Goal: Transaction & Acquisition: Purchase product/service

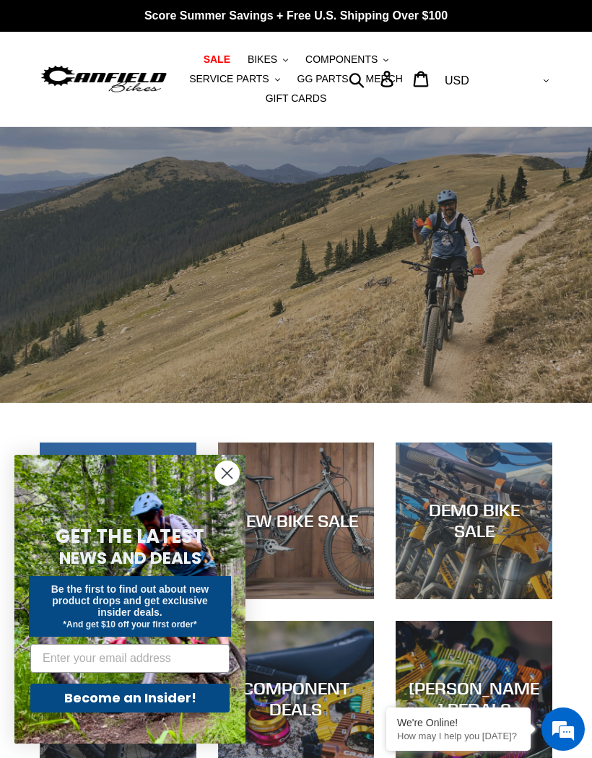
click at [271, 60] on span "BIKES" at bounding box center [263, 59] width 30 height 12
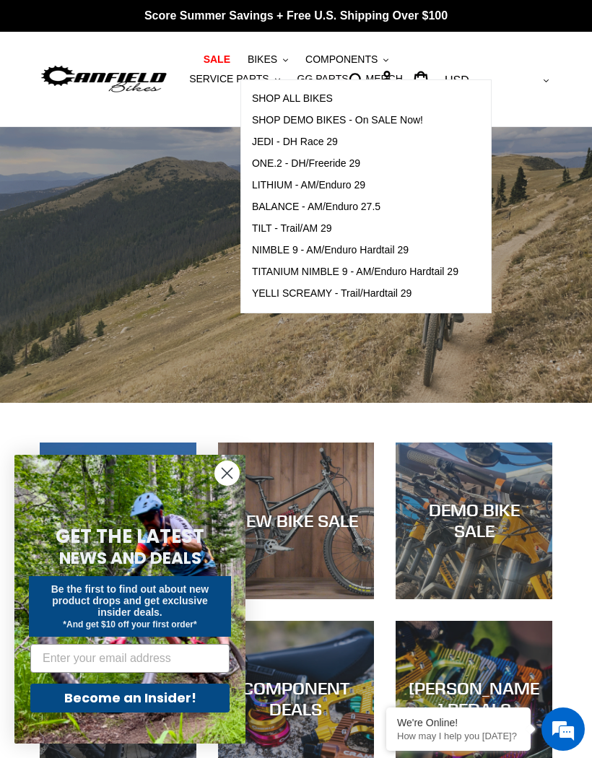
click at [327, 227] on span "TILT - Trail/AM 29" at bounding box center [292, 228] width 80 height 12
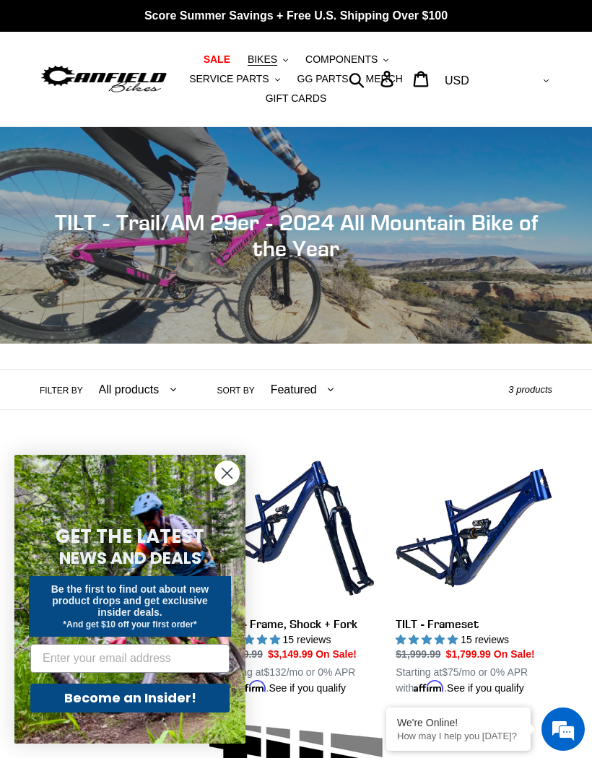
click at [230, 472] on icon "Close dialog" at bounding box center [227, 474] width 10 height 10
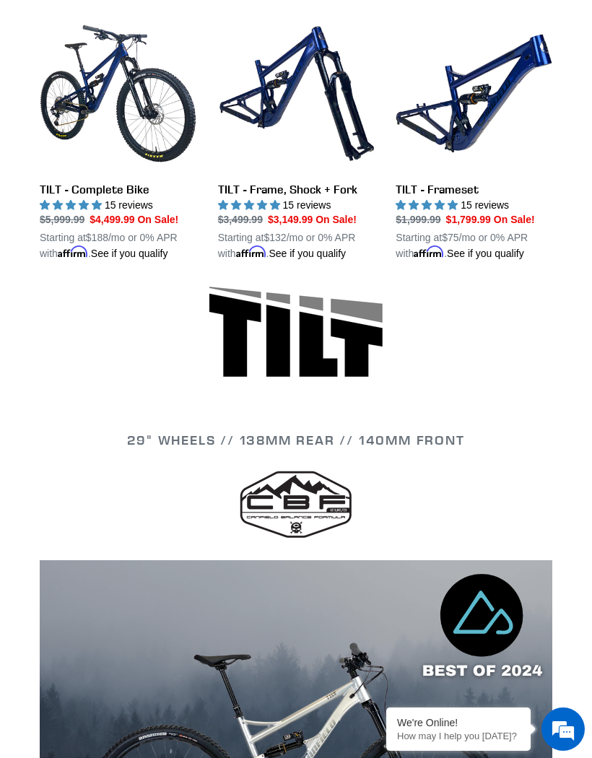
scroll to position [426, 0]
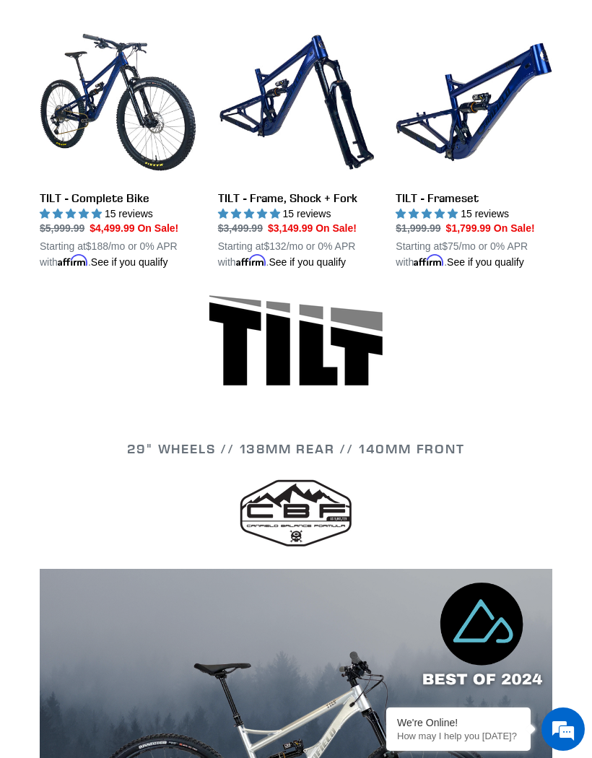
click at [100, 205] on link "TILT - Complete Bike" at bounding box center [118, 147] width 157 height 246
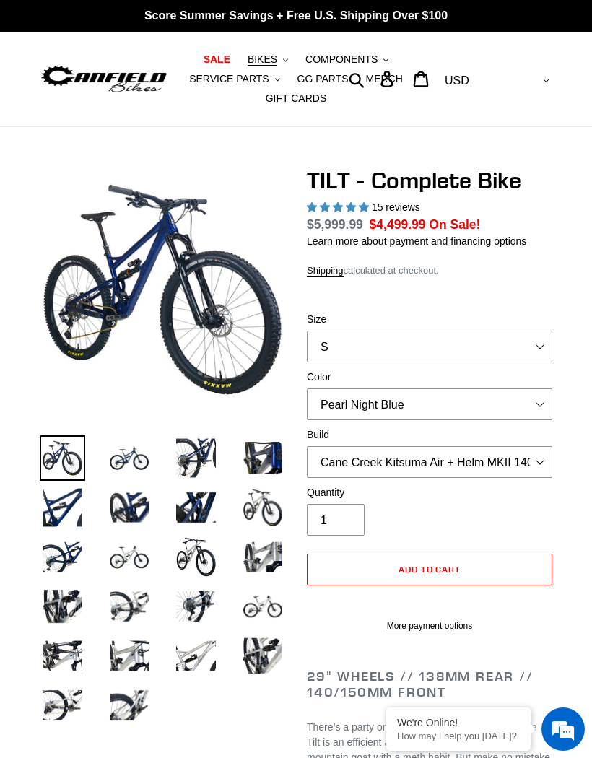
select select "highest-rating"
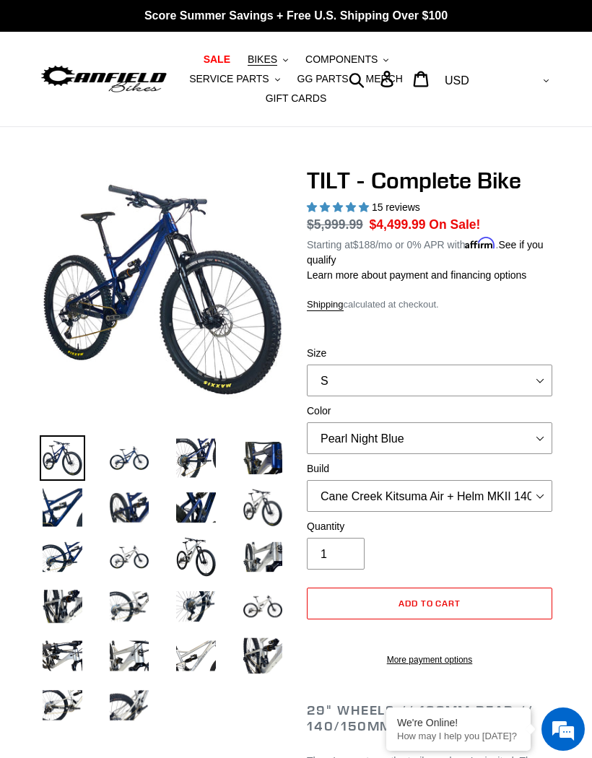
click at [358, 58] on span "COMPONENTS" at bounding box center [341, 59] width 72 height 12
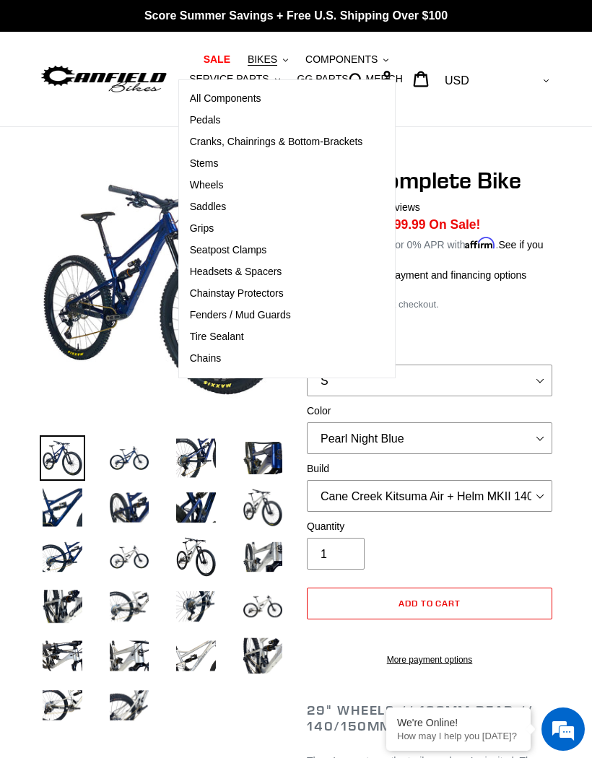
click at [213, 184] on span "Wheels" at bounding box center [207, 185] width 34 height 12
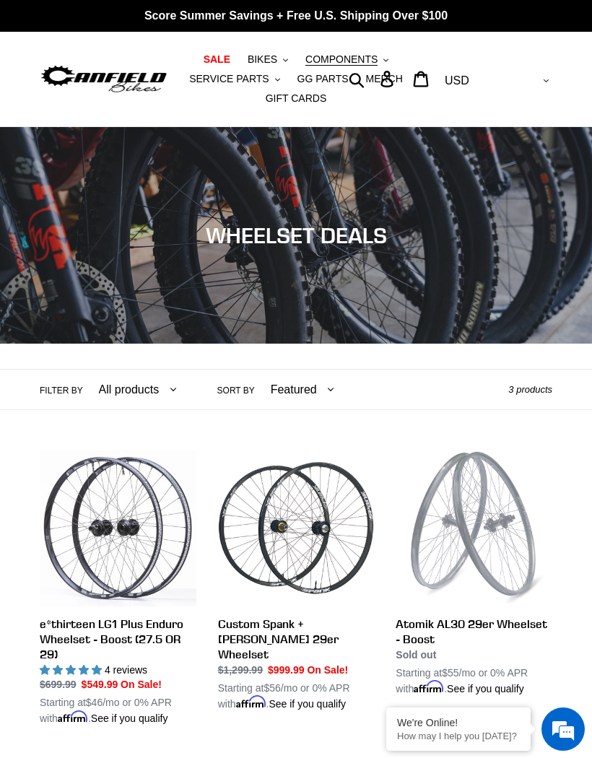
click at [363, 58] on span "COMPONENTS" at bounding box center [341, 59] width 72 height 12
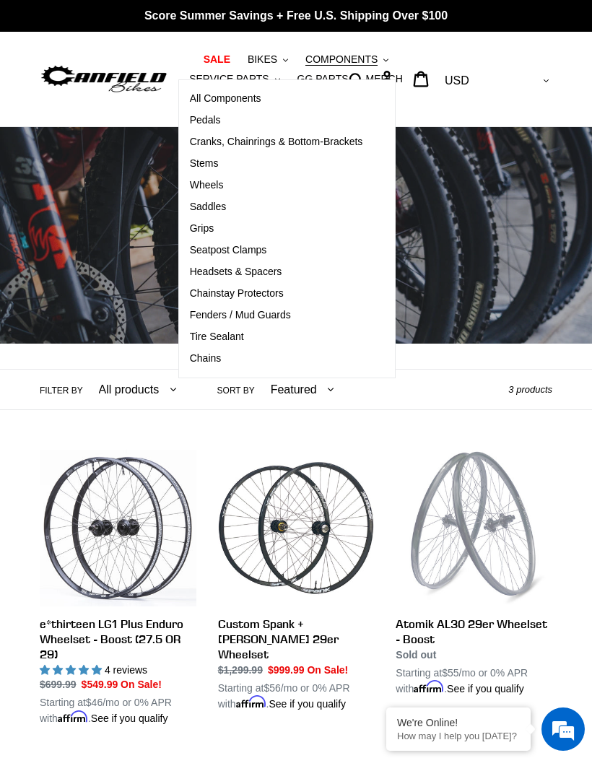
click at [209, 161] on span "Stems" at bounding box center [204, 163] width 29 height 12
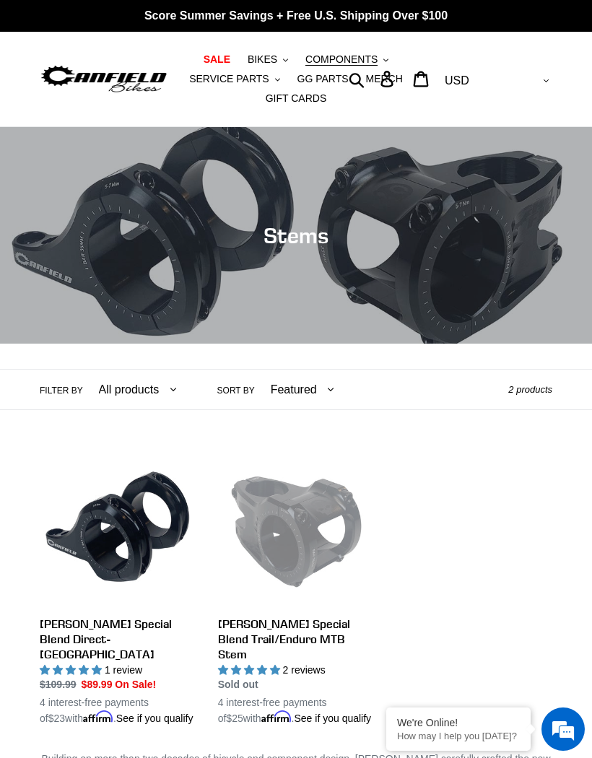
click at [360, 62] on span "COMPONENTS" at bounding box center [341, 59] width 72 height 12
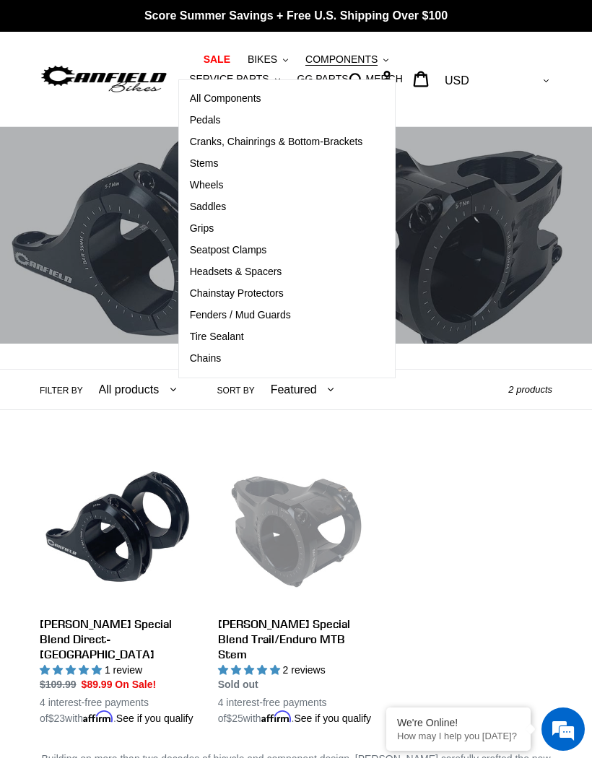
click at [343, 149] on link "Cranks, Chainrings & Bottom-Brackets" at bounding box center [276, 142] width 195 height 22
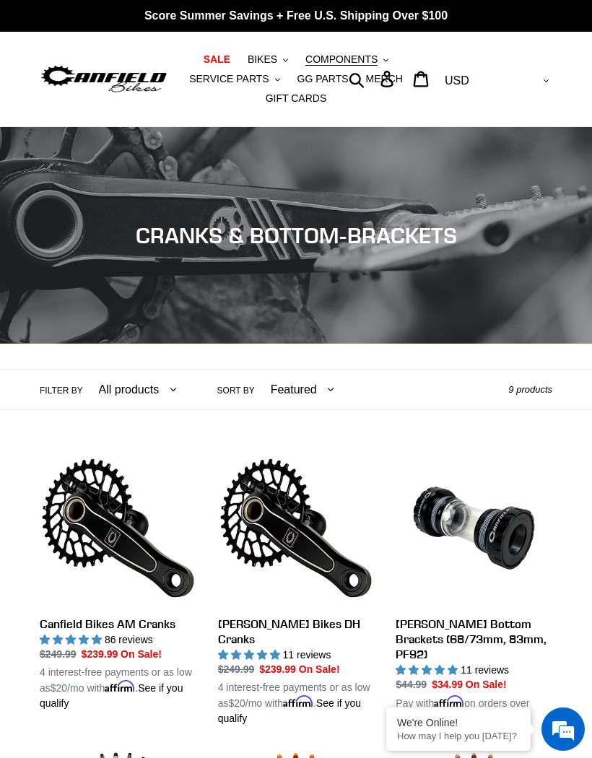
click at [357, 63] on span "COMPONENTS" at bounding box center [341, 59] width 72 height 12
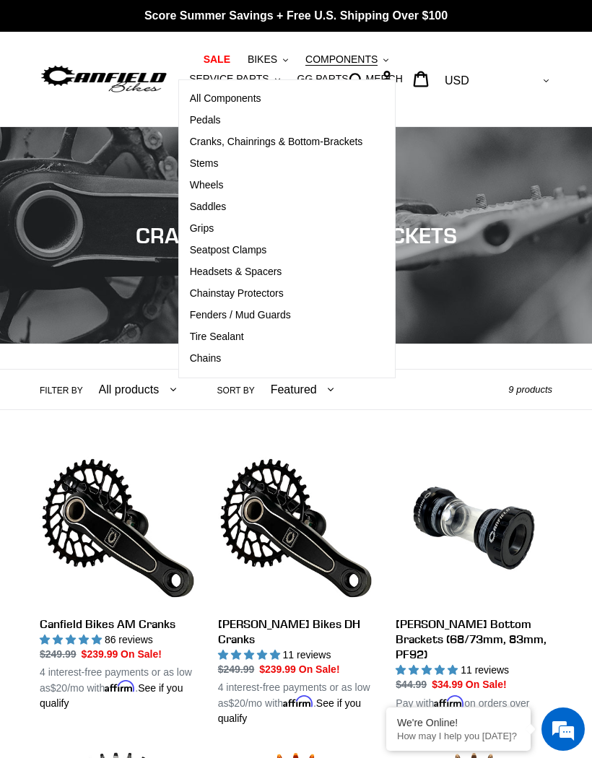
click at [214, 207] on span "Saddles" at bounding box center [208, 207] width 37 height 12
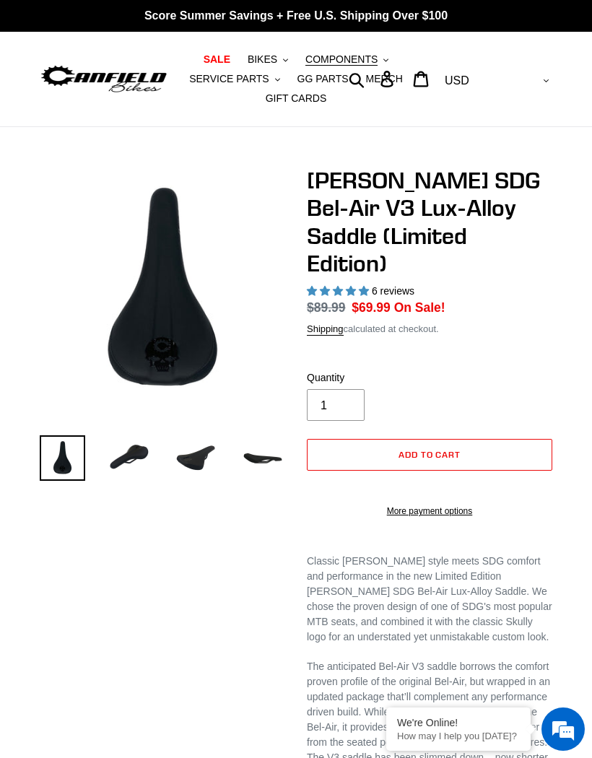
select select "highest-rating"
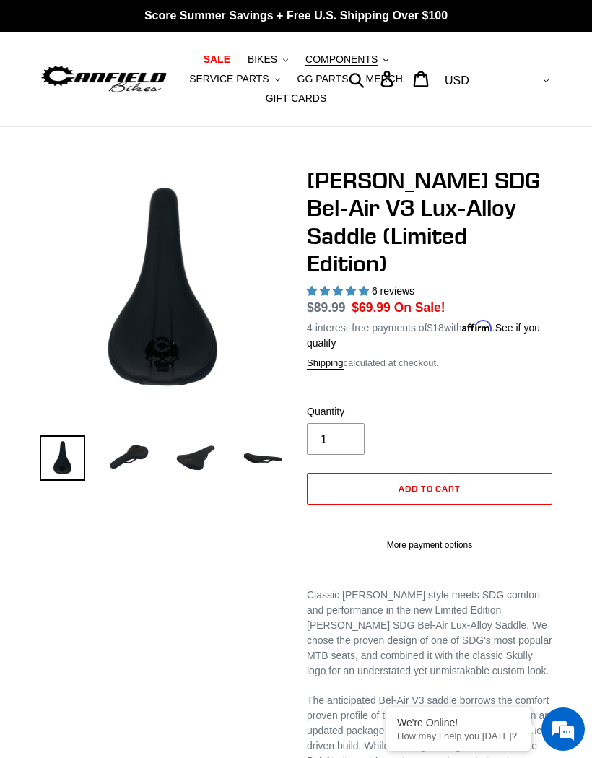
click at [357, 65] on span "COMPONENTS" at bounding box center [341, 59] width 72 height 12
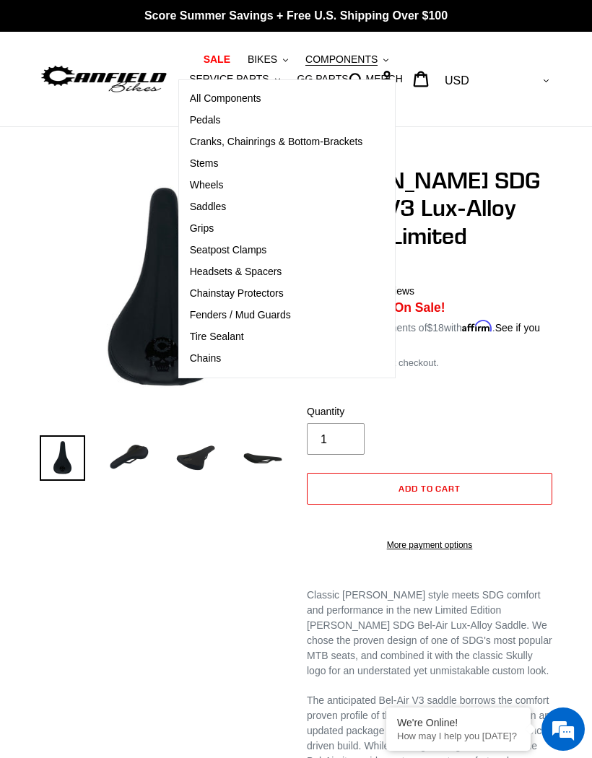
click at [441, 102] on div "Submit Search Log in Cart 0 items Currency AED AFN ALL AMD ANG AUD AWG AZN [GEO…" at bounding box center [489, 79] width 129 height 95
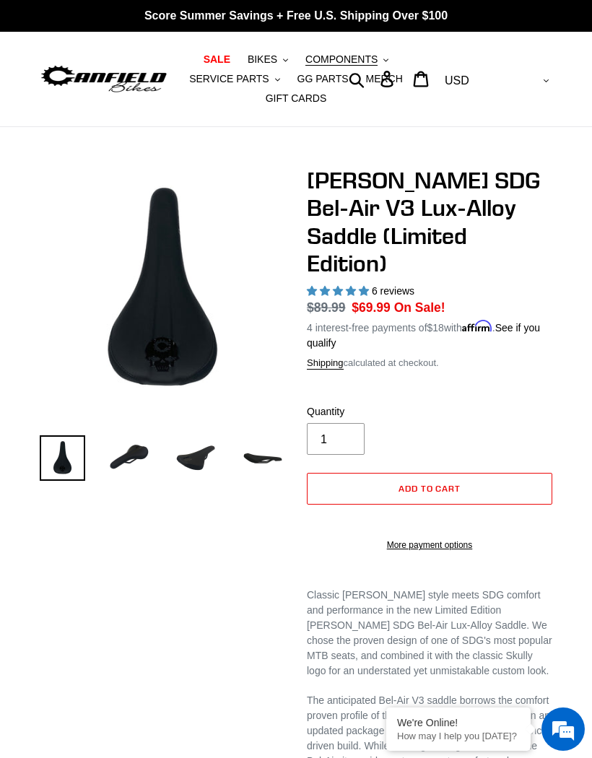
click at [383, 84] on span "MERCH" at bounding box center [383, 79] width 37 height 12
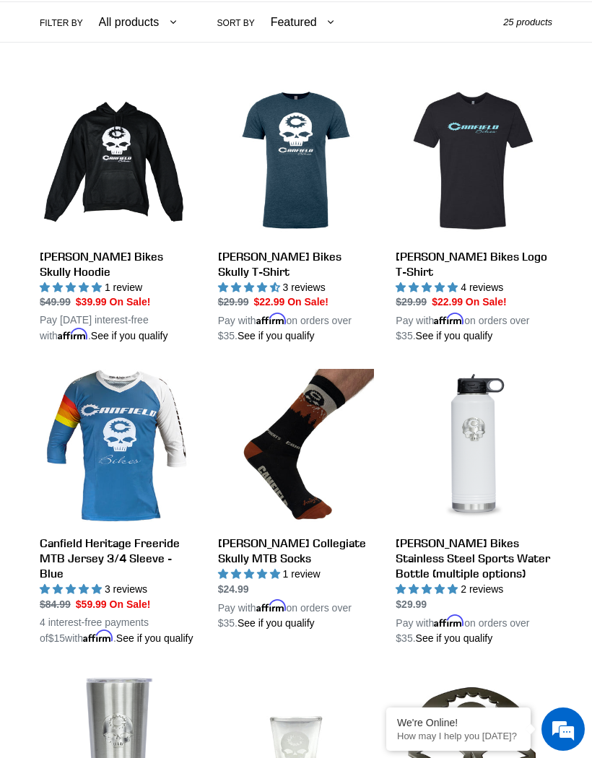
scroll to position [368, 0]
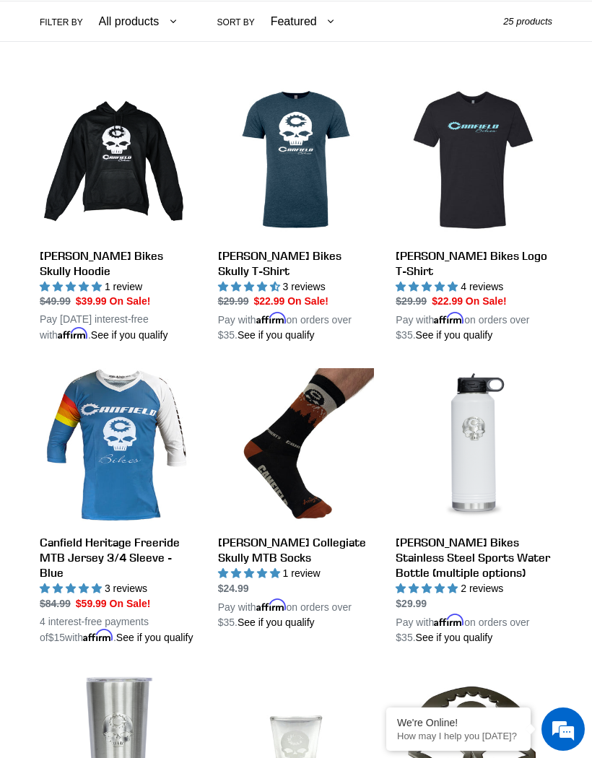
click at [478, 191] on link "[PERSON_NAME] Bikes Logo T-Shirt" at bounding box center [474, 212] width 157 height 261
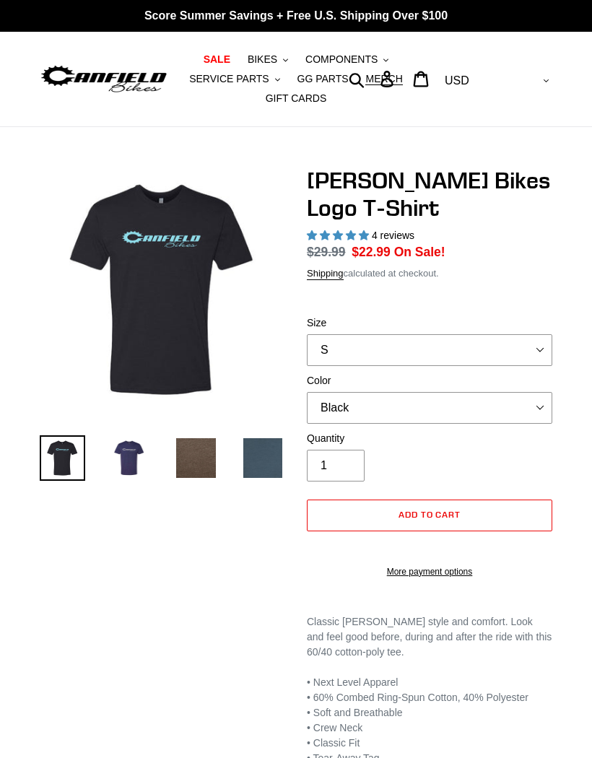
select select "highest-rating"
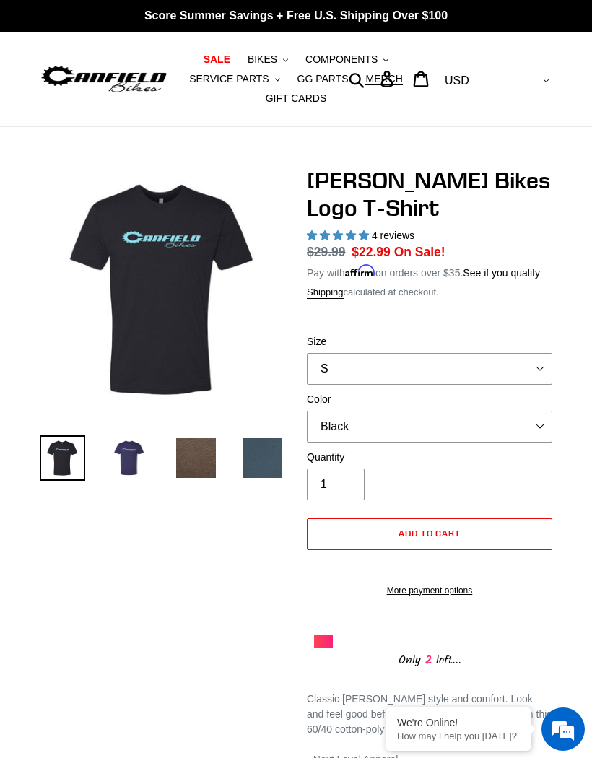
click at [199, 461] on img at bounding box center [195, 457] width 45 height 45
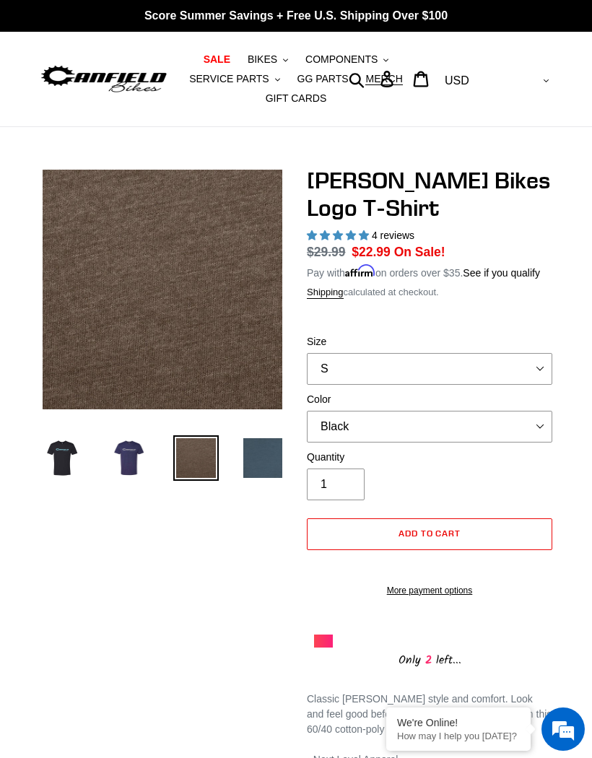
click at [267, 450] on img at bounding box center [262, 457] width 45 height 45
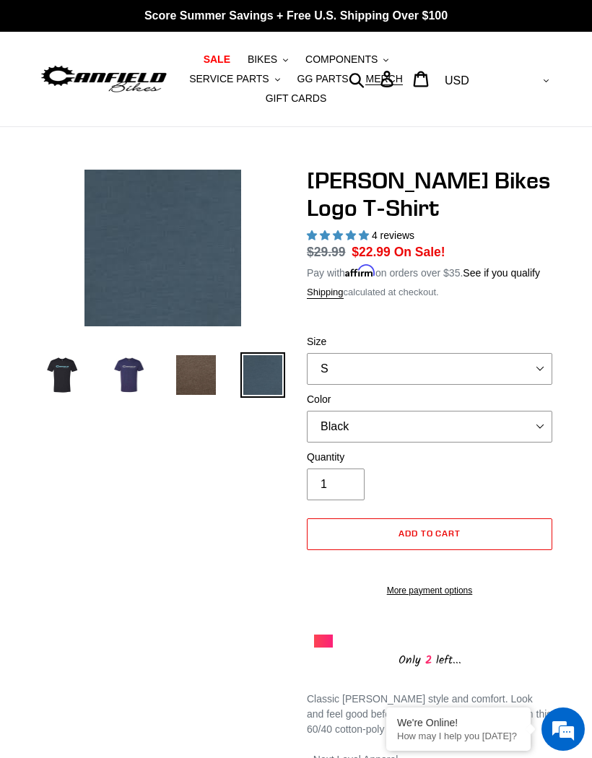
click at [130, 381] on img at bounding box center [129, 374] width 45 height 45
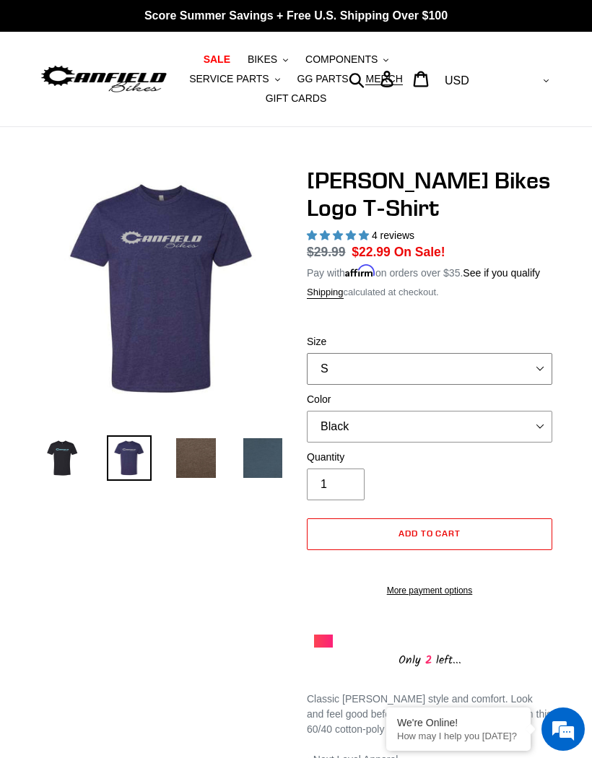
click at [532, 376] on select "S M L pre-order ETA [DATE] XL pre-order ETA [DATE] 2XL pre-order ETA [DATE]" at bounding box center [430, 369] width 246 height 32
select select "M"
click at [534, 440] on select "Black Brown [GEOGRAPHIC_DATA] Storm Blue" at bounding box center [430, 427] width 246 height 32
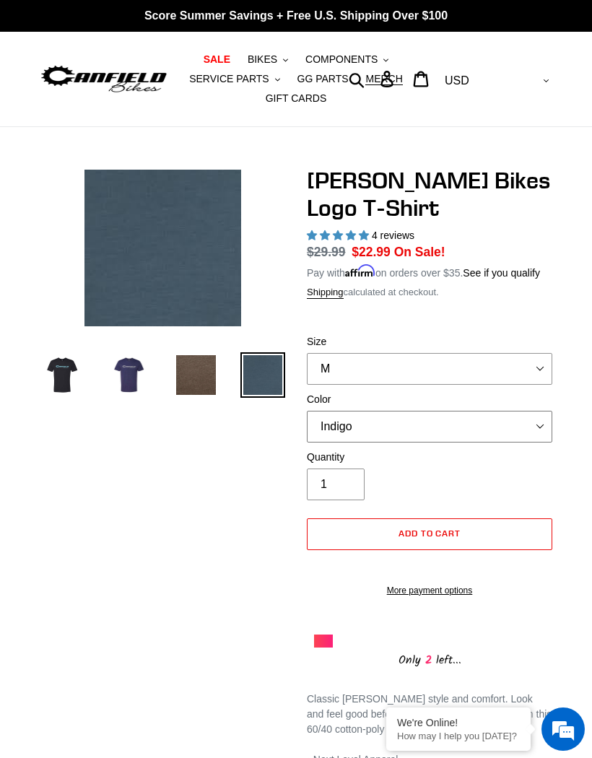
click at [533, 435] on select "Black Brown [GEOGRAPHIC_DATA] Storm Blue" at bounding box center [430, 427] width 246 height 32
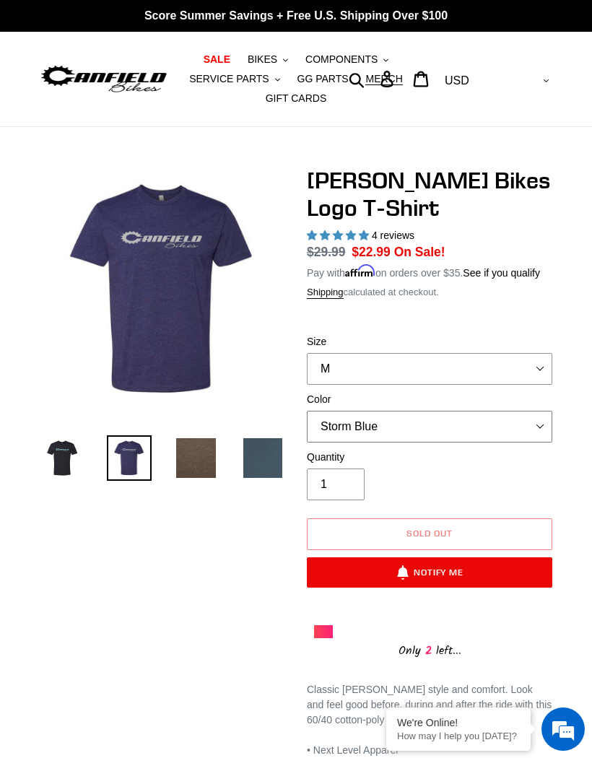
click at [529, 440] on select "Black Brown [GEOGRAPHIC_DATA] Storm Blue" at bounding box center [430, 427] width 246 height 32
select select "Indigo"
